Goal: Task Accomplishment & Management: Manage account settings

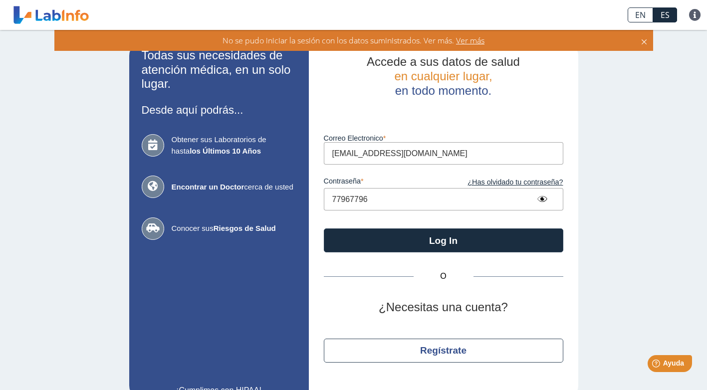
drag, startPoint x: 375, startPoint y: 197, endPoint x: 494, endPoint y: 134, distance: 135.1
click at [303, 192] on app-login "Todas sus necesidades de atención médica, en un solo lugar. Desde aquí podrás..…" at bounding box center [353, 221] width 449 height 362
drag, startPoint x: 410, startPoint y: 156, endPoint x: 430, endPoint y: 151, distance: 20.5
click at [430, 151] on input "[EMAIL_ADDRESS][DOMAIN_NAME]" at bounding box center [444, 153] width 240 height 22
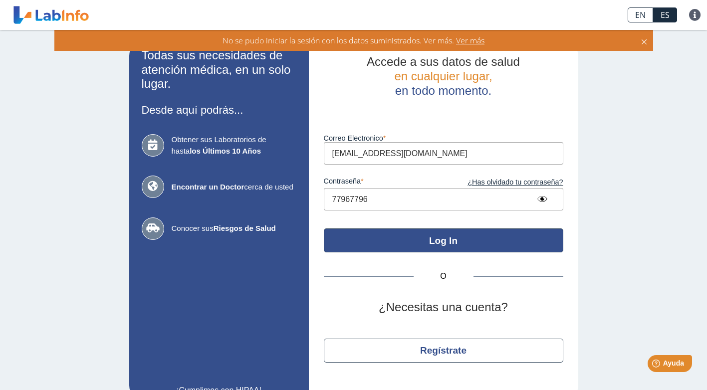
type input "[EMAIL_ADDRESS][DOMAIN_NAME]"
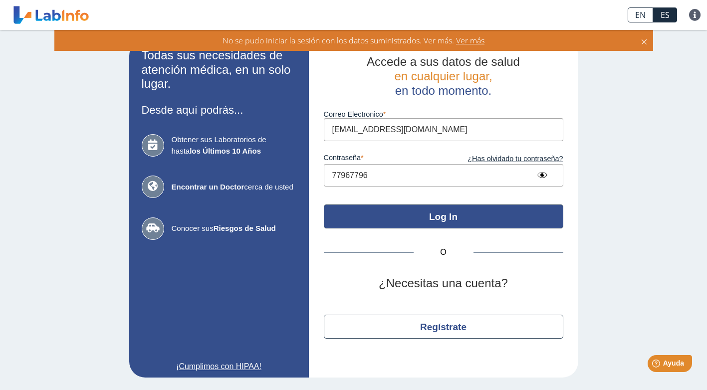
click at [407, 252] on div "Accede a sus datos de salud en cualquier lugar, en todo momento. Correo Electro…" at bounding box center [444, 209] width 270 height 338
click at [430, 221] on button "Log In" at bounding box center [444, 217] width 240 height 24
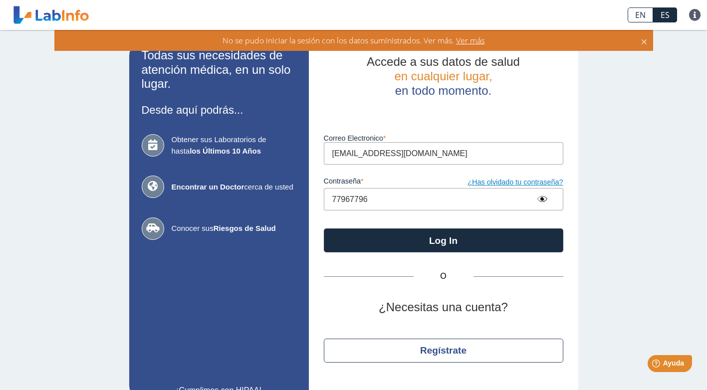
click at [493, 184] on link "¿Has olvidado tu contraseña?" at bounding box center [504, 182] width 120 height 11
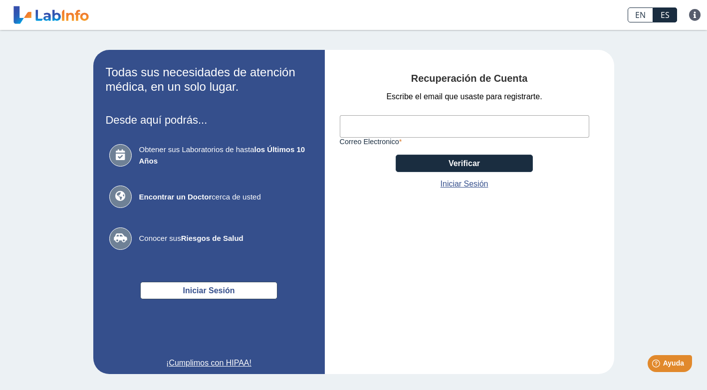
click at [407, 124] on input "Correo Electronico" at bounding box center [465, 126] width 250 height 22
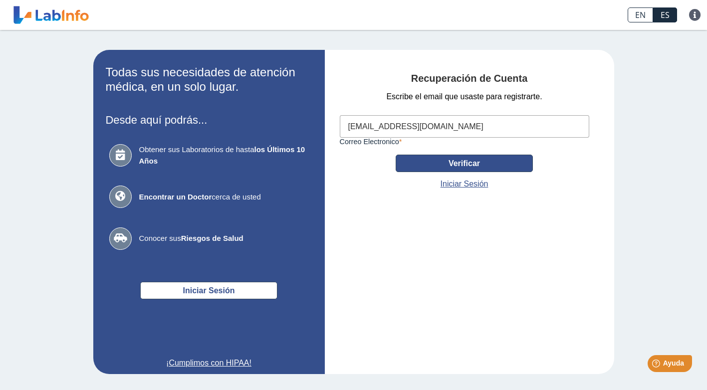
type input "[EMAIL_ADDRESS][DOMAIN_NAME]"
click at [487, 170] on button "Verificar" at bounding box center [464, 163] width 137 height 17
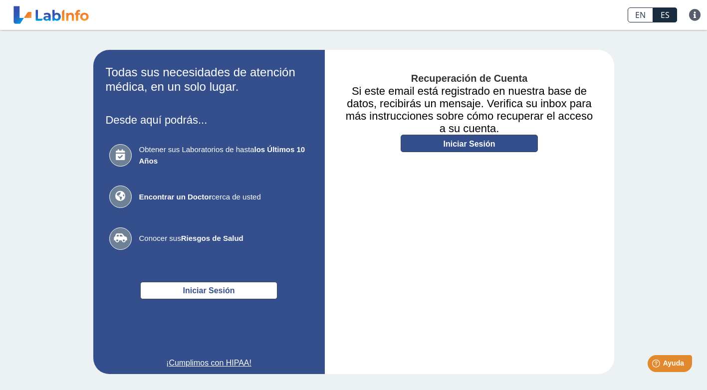
click at [422, 144] on link "Iniciar Sesión" at bounding box center [469, 143] width 137 height 17
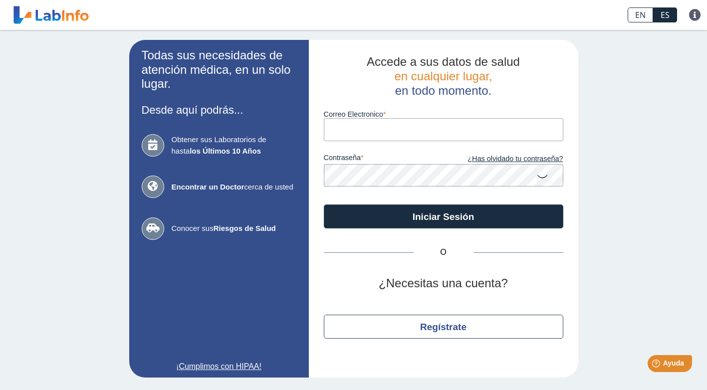
click at [395, 123] on input "Correo Electronico" at bounding box center [444, 129] width 240 height 22
type input "[EMAIL_ADDRESS][DOMAIN_NAME]"
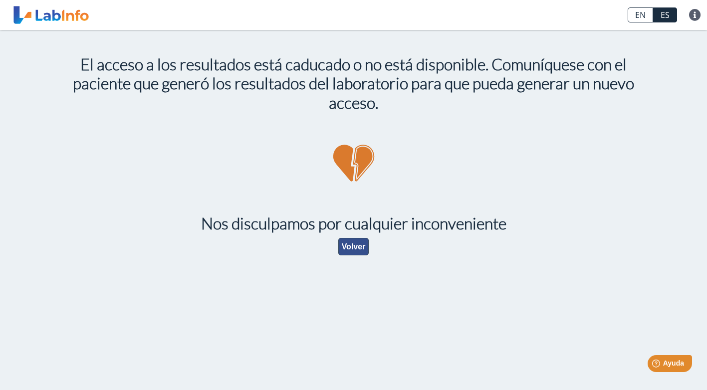
click at [351, 247] on button "Volver" at bounding box center [353, 246] width 31 height 17
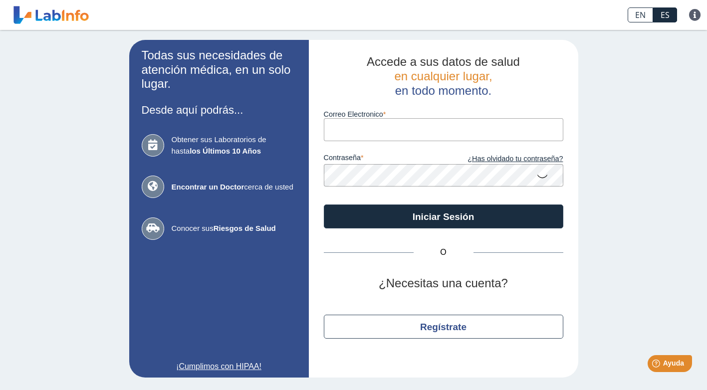
click at [342, 130] on input "Correo Electronico" at bounding box center [444, 129] width 240 height 22
type input "[EMAIL_ADDRESS][DOMAIN_NAME]"
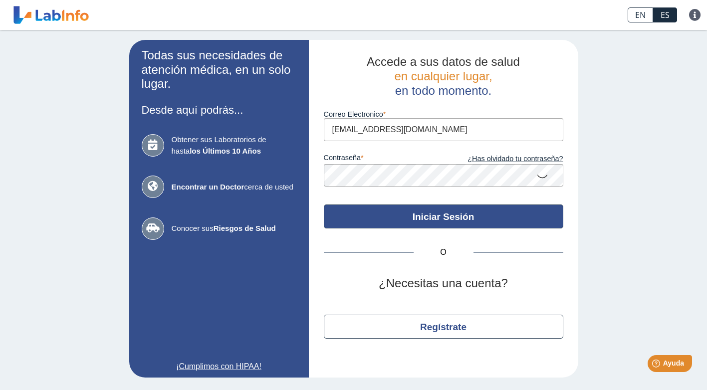
click at [453, 223] on button "Iniciar Sesión" at bounding box center [444, 217] width 240 height 24
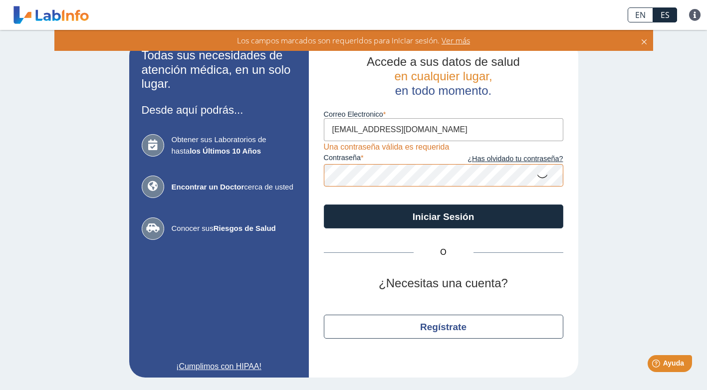
click at [545, 177] on icon at bounding box center [543, 175] width 12 height 19
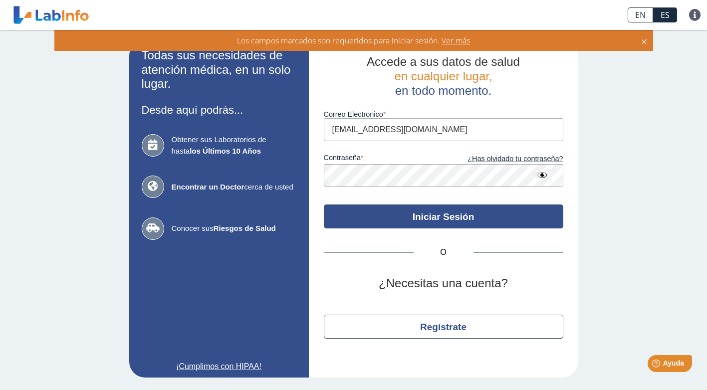
click at [437, 215] on button "Iniciar Sesión" at bounding box center [444, 217] width 240 height 24
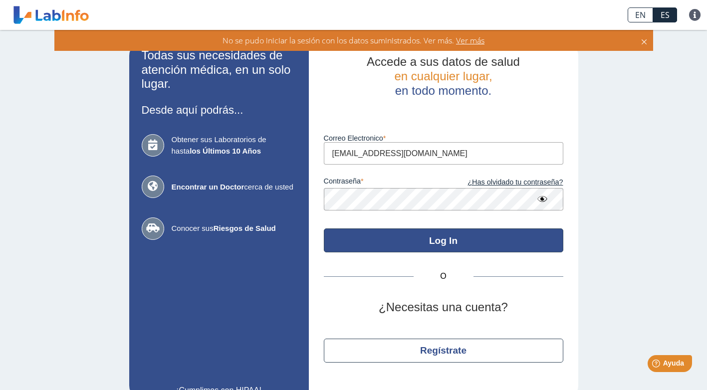
click at [403, 234] on button "Log In" at bounding box center [444, 241] width 240 height 24
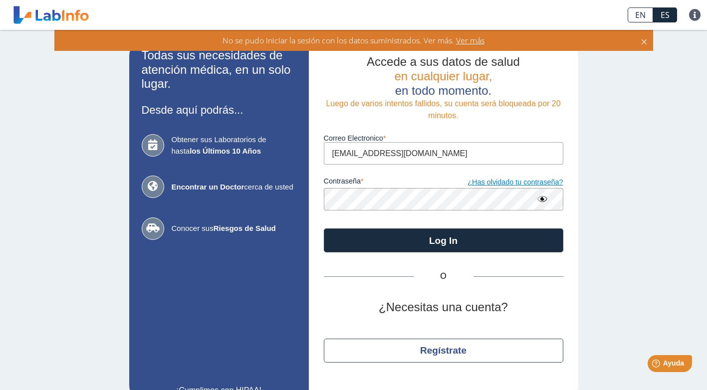
click at [486, 184] on link "¿Has olvidado tu contraseña?" at bounding box center [504, 182] width 120 height 11
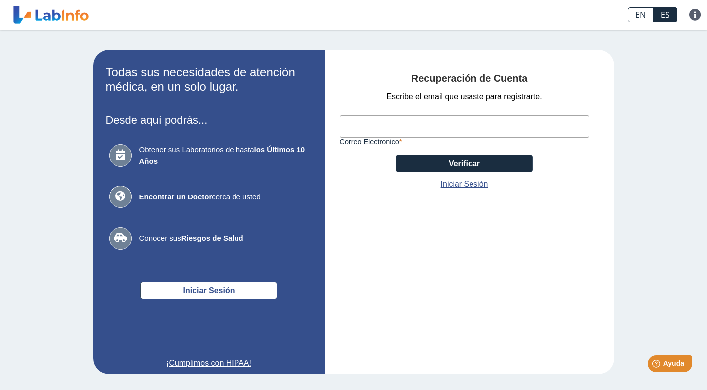
drag, startPoint x: 357, startPoint y: 114, endPoint x: 362, endPoint y: 129, distance: 15.5
click at [362, 128] on div "Correo Electronico" at bounding box center [465, 124] width 250 height 43
click at [362, 129] on input "Correo Electronico" at bounding box center [465, 126] width 250 height 22
type input "[EMAIL_ADDRESS][DOMAIN_NAME]"
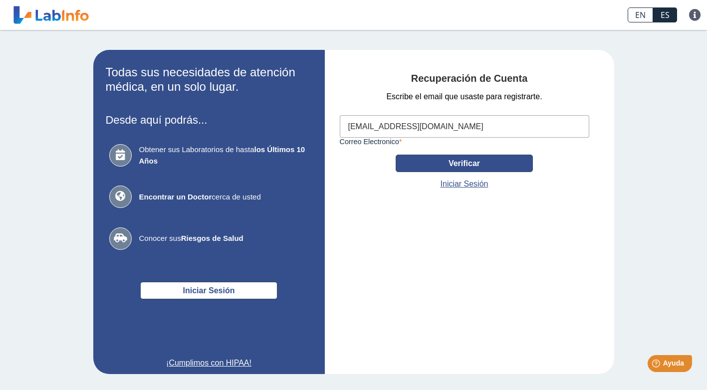
click at [517, 161] on button "Verificar" at bounding box center [464, 163] width 137 height 17
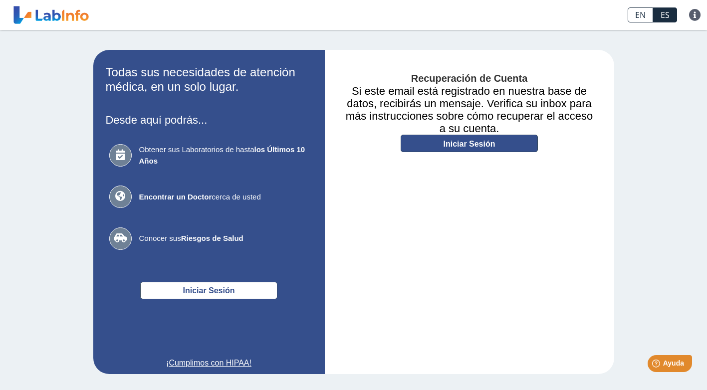
click at [464, 146] on link "Iniciar Sesión" at bounding box center [469, 143] width 137 height 17
